Goal: Entertainment & Leisure: Consume media (video, audio)

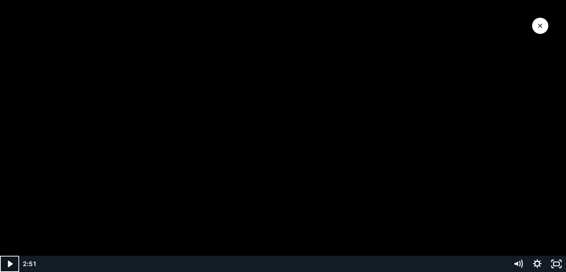
click at [15, 260] on icon "Play Video" at bounding box center [10, 264] width 19 height 16
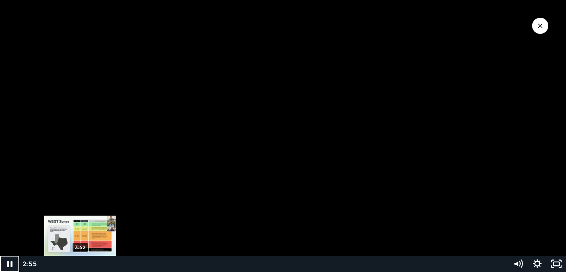
click at [80, 263] on div "3:42" at bounding box center [274, 264] width 459 height 16
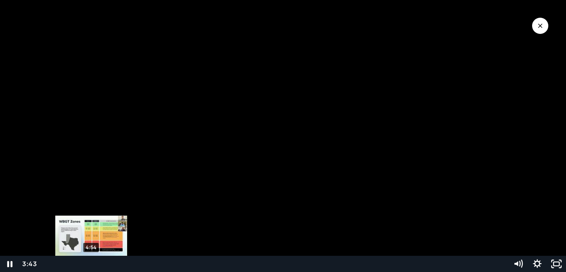
click at [92, 263] on div "4:54" at bounding box center [274, 264] width 459 height 16
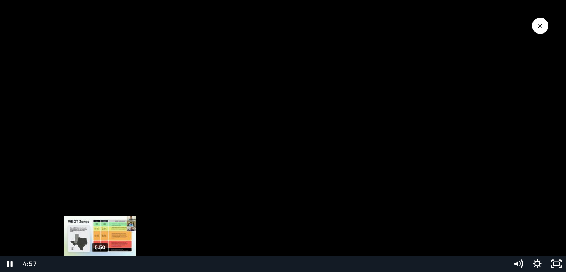
click at [101, 264] on div "5:50" at bounding box center [274, 264] width 459 height 16
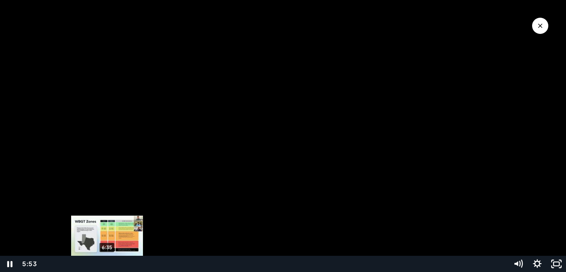
click at [115, 266] on div "6:35" at bounding box center [274, 264] width 459 height 16
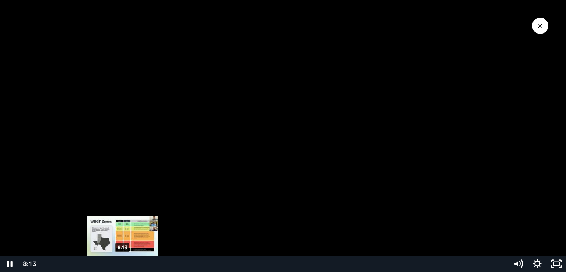
click at [123, 266] on div "8:13" at bounding box center [274, 264] width 459 height 16
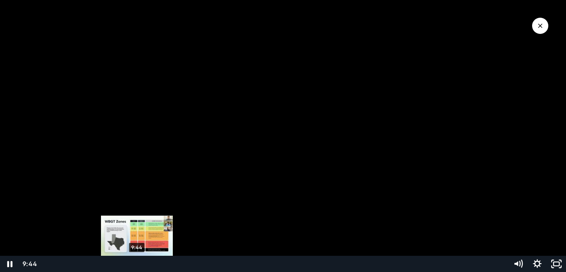
click at [137, 261] on div "9:44" at bounding box center [274, 264] width 459 height 16
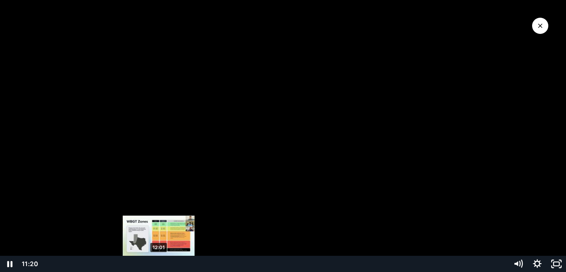
click at [159, 264] on div "12:01" at bounding box center [274, 264] width 459 height 16
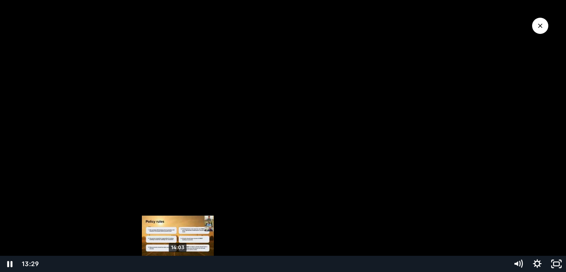
click at [178, 264] on div "14:03" at bounding box center [274, 264] width 459 height 16
click at [182, 264] on div "14:21" at bounding box center [274, 264] width 459 height 16
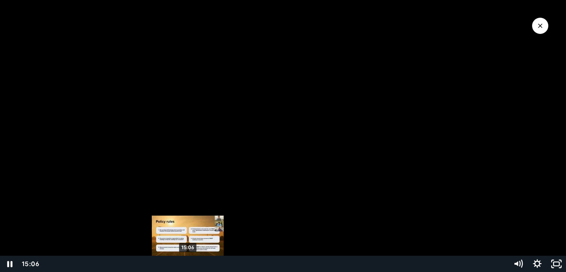
click at [188, 263] on div "15:06" at bounding box center [274, 264] width 459 height 16
click at [192, 263] on div "15:29" at bounding box center [274, 264] width 459 height 16
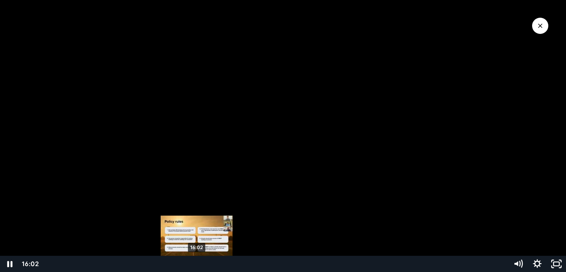
click at [197, 263] on div "16:02" at bounding box center [274, 264] width 459 height 16
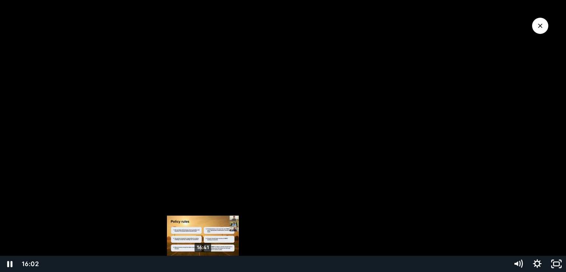
click at [203, 262] on div "16:41" at bounding box center [274, 264] width 459 height 16
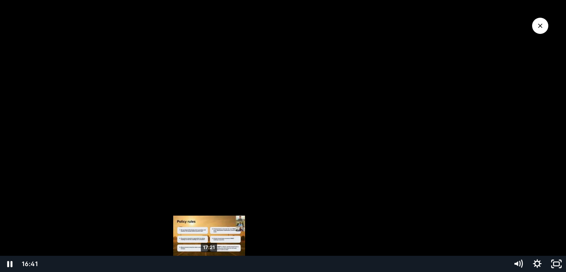
click at [209, 263] on div "17:21" at bounding box center [274, 264] width 459 height 16
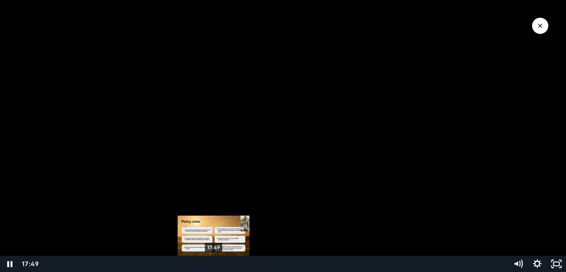
click at [214, 263] on div "17:49" at bounding box center [274, 264] width 459 height 16
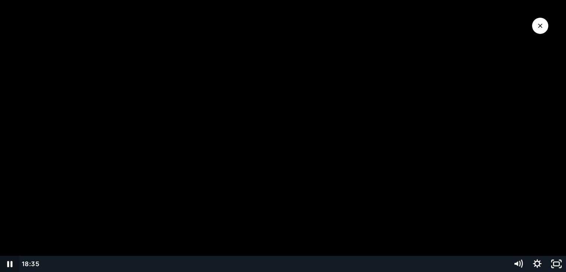
click at [10, 260] on icon "Pause" at bounding box center [9, 264] width 19 height 16
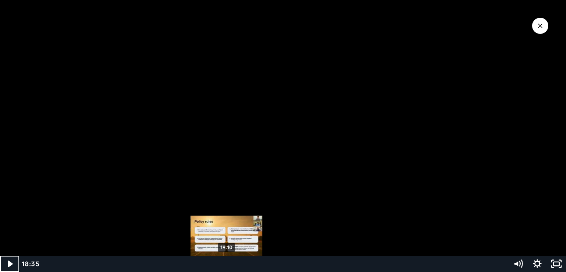
click at [227, 264] on div "19:10" at bounding box center [274, 264] width 459 height 16
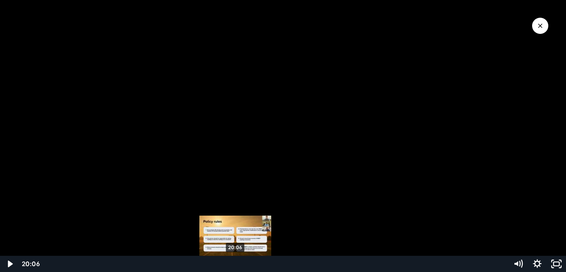
click at [236, 263] on div "20:06" at bounding box center [274, 264] width 459 height 16
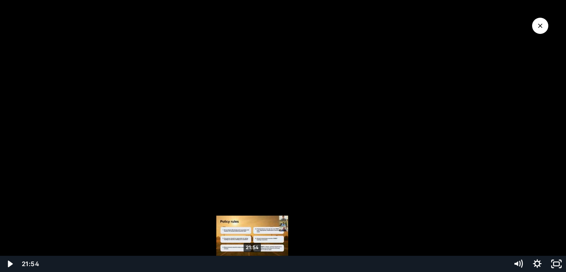
click at [253, 261] on div "21:54" at bounding box center [274, 264] width 459 height 16
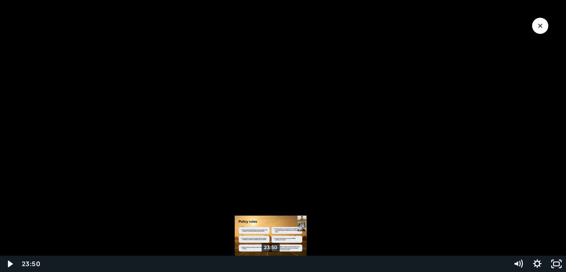
click at [271, 263] on div "23:50" at bounding box center [274, 264] width 459 height 16
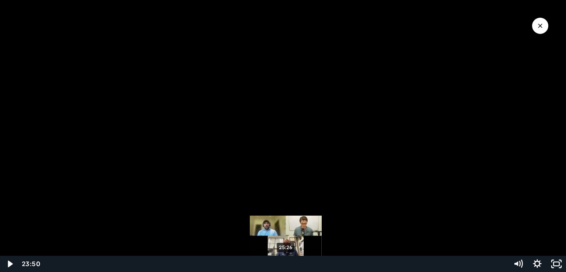
click at [286, 264] on div "25:26" at bounding box center [274, 264] width 459 height 16
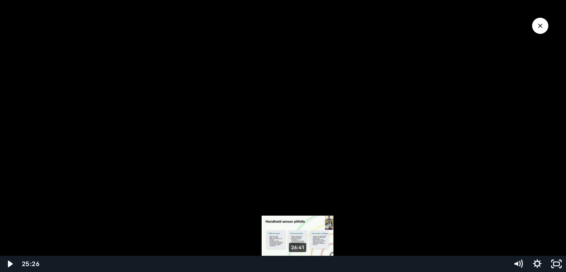
click at [300, 264] on div "26:41" at bounding box center [274, 264] width 459 height 16
click at [293, 263] on div "26:10" at bounding box center [274, 264] width 459 height 16
click at [300, 264] on div "26:50" at bounding box center [274, 264] width 459 height 16
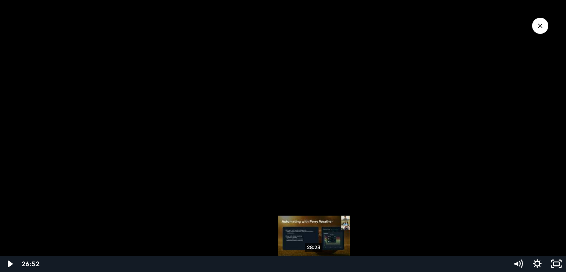
click at [314, 265] on div "28:23" at bounding box center [274, 264] width 459 height 16
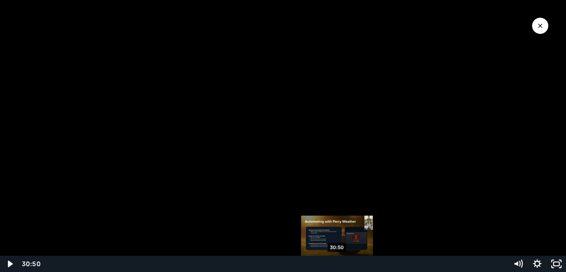
click at [337, 266] on div "30:50" at bounding box center [274, 264] width 459 height 16
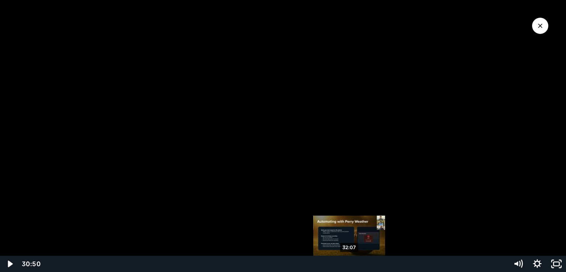
click at [350, 264] on div "32:07" at bounding box center [274, 264] width 459 height 16
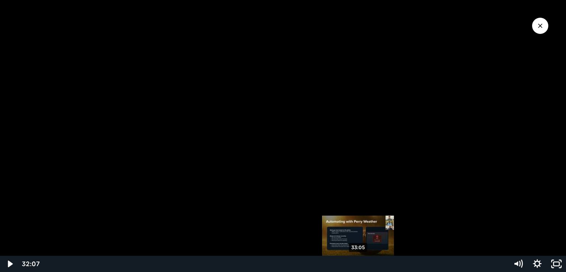
click at [359, 264] on div "33:05" at bounding box center [274, 264] width 459 height 16
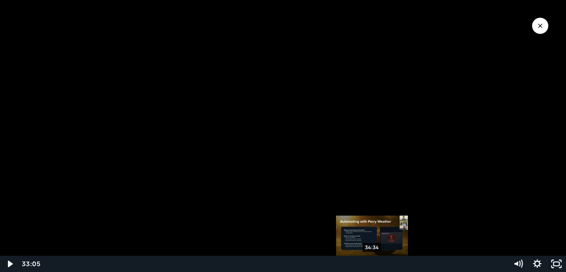
click at [374, 265] on div "34:34" at bounding box center [274, 264] width 459 height 16
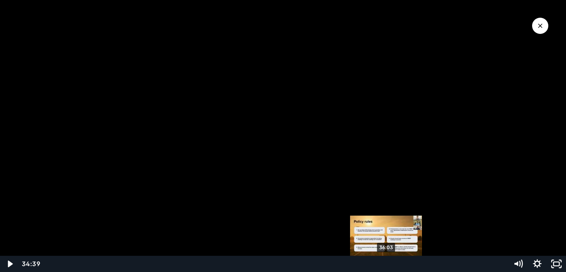
click at [389, 264] on div "36:03" at bounding box center [274, 264] width 459 height 16
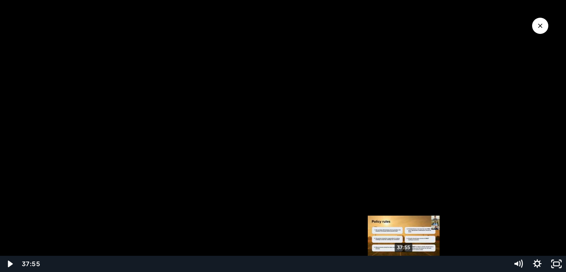
click at [405, 262] on div "37:55" at bounding box center [274, 264] width 459 height 16
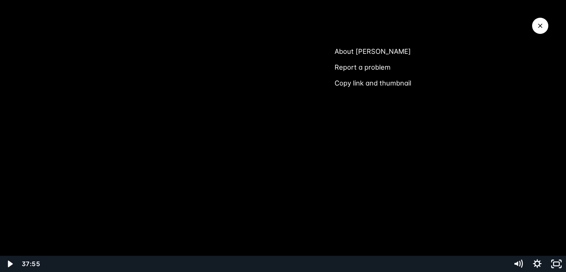
click at [540, 159] on div at bounding box center [283, 136] width 566 height 272
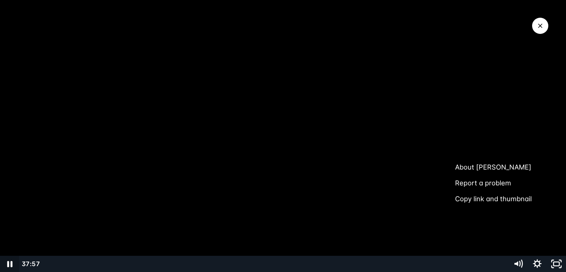
click at [11, 264] on icon "Pause" at bounding box center [9, 264] width 5 height 6
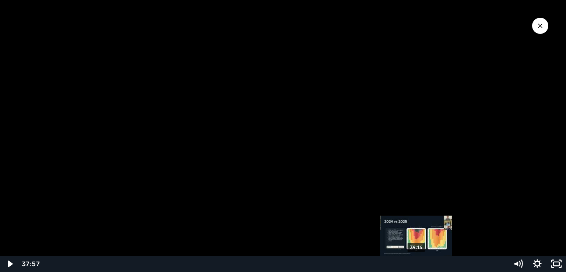
click at [417, 263] on div "39:14" at bounding box center [274, 264] width 459 height 16
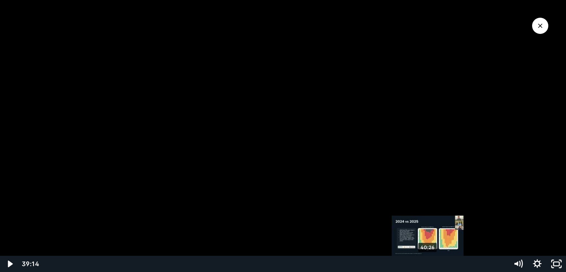
click at [431, 262] on div "40:26" at bounding box center [274, 264] width 459 height 16
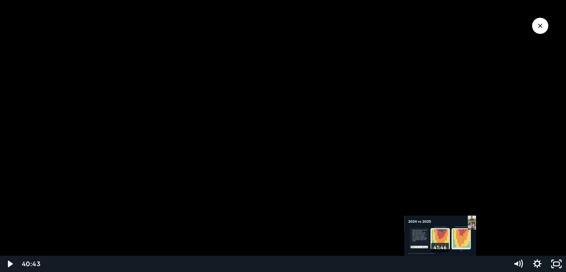
click at [441, 262] on div "41:46" at bounding box center [274, 264] width 459 height 16
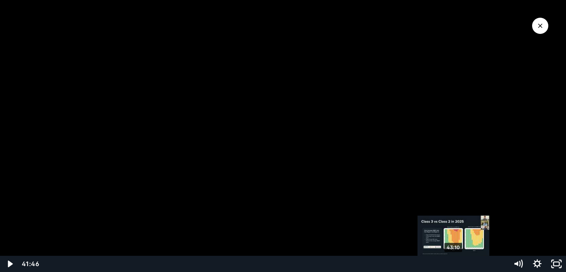
click at [455, 263] on div "43:10" at bounding box center [274, 264] width 459 height 16
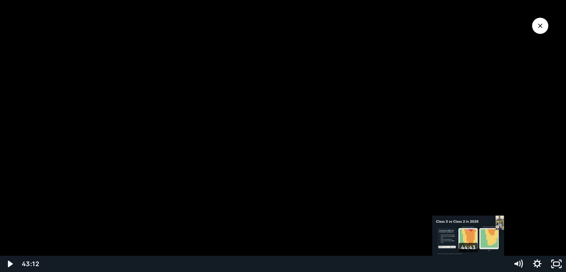
click at [470, 262] on div "44:43" at bounding box center [274, 264] width 459 height 16
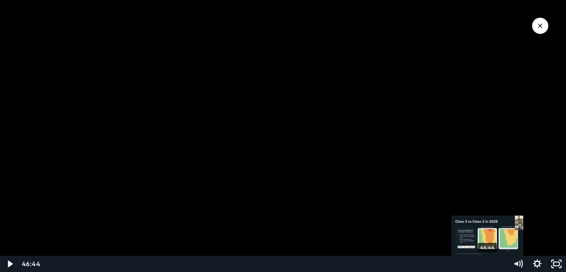
click at [488, 264] on div "46:44" at bounding box center [274, 264] width 459 height 16
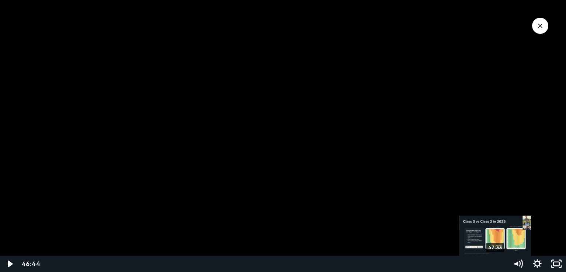
click at [496, 263] on div "47:33" at bounding box center [274, 264] width 459 height 16
